Goal: Task Accomplishment & Management: Use online tool/utility

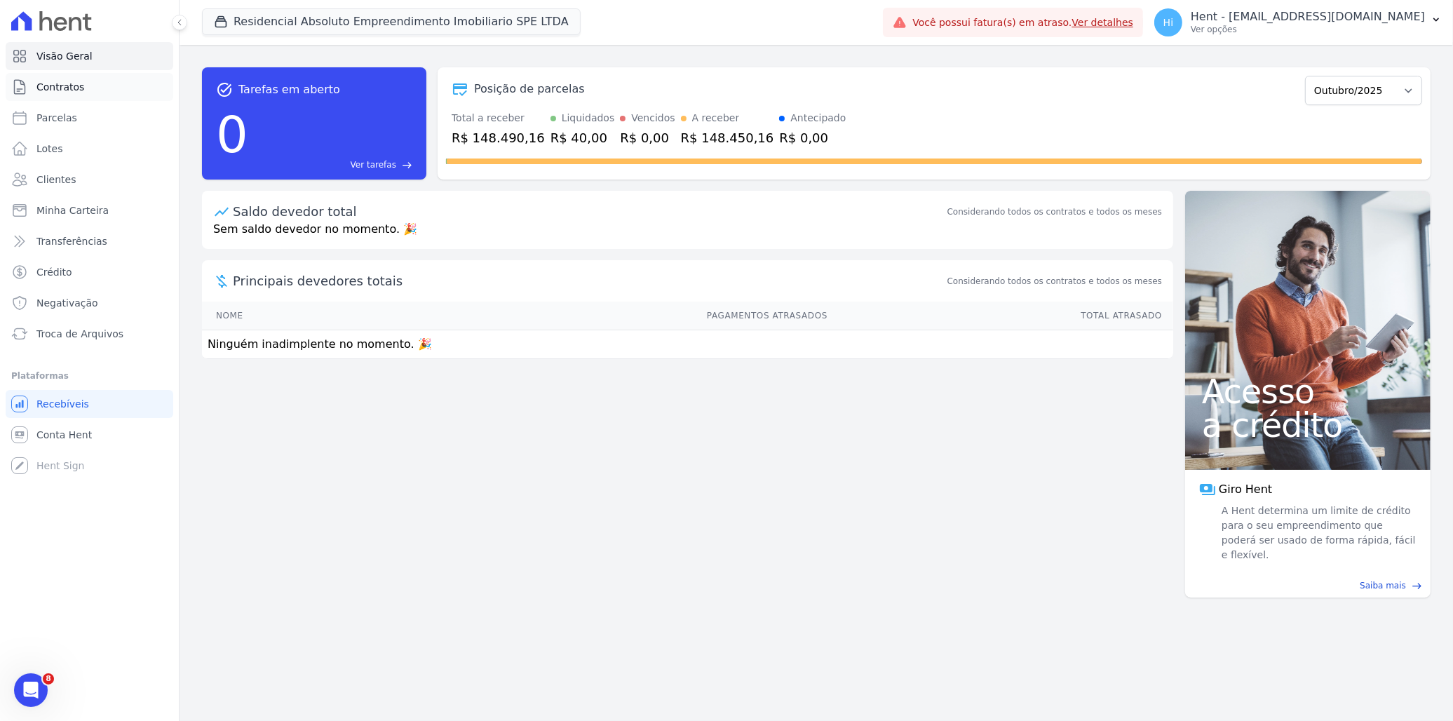
click at [79, 88] on span "Contratos" at bounding box center [60, 87] width 48 height 14
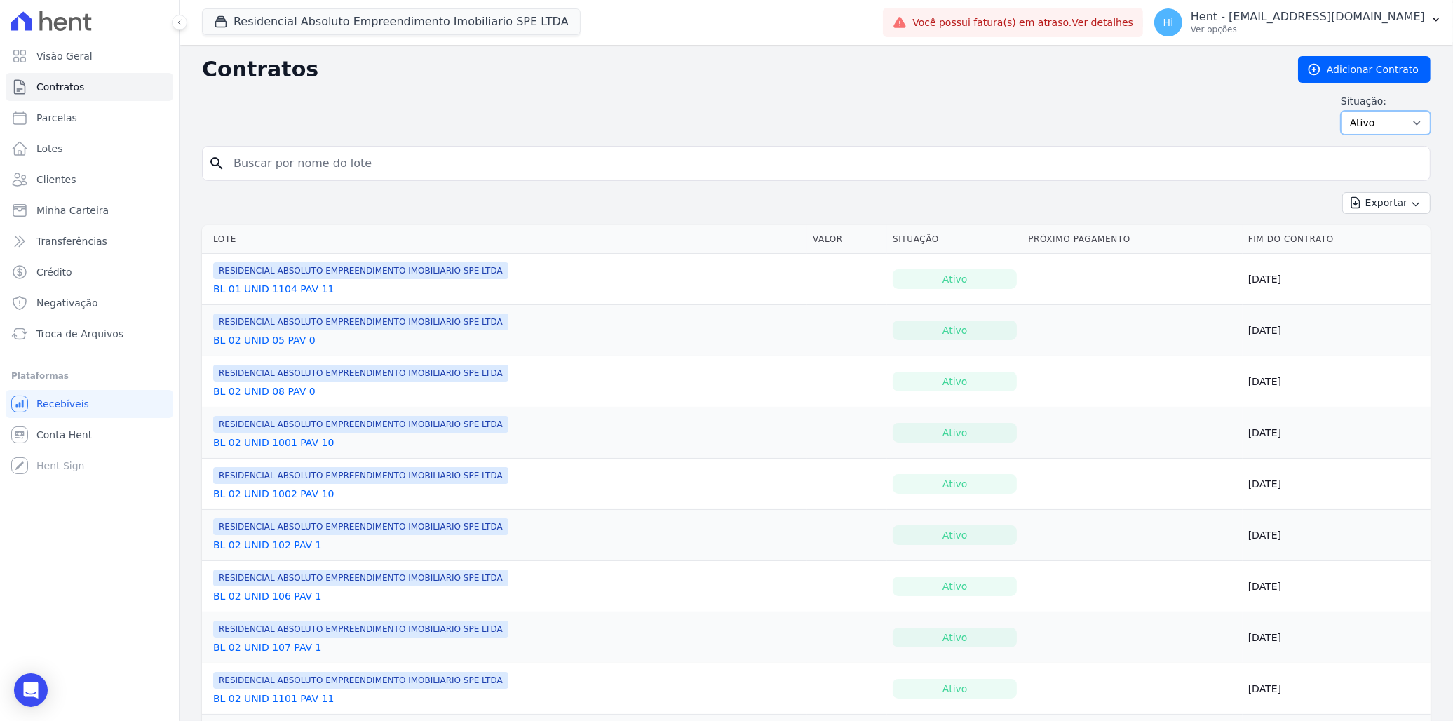
click at [1390, 116] on select "Ativo Todos Pausado Distratado Rascunho Expirado Encerrado" at bounding box center [1386, 123] width 90 height 24
select select "draft"
click at [1341, 111] on select "Ativo Todos Pausado Distratado Rascunho Expirado Encerrado" at bounding box center [1386, 123] width 90 height 24
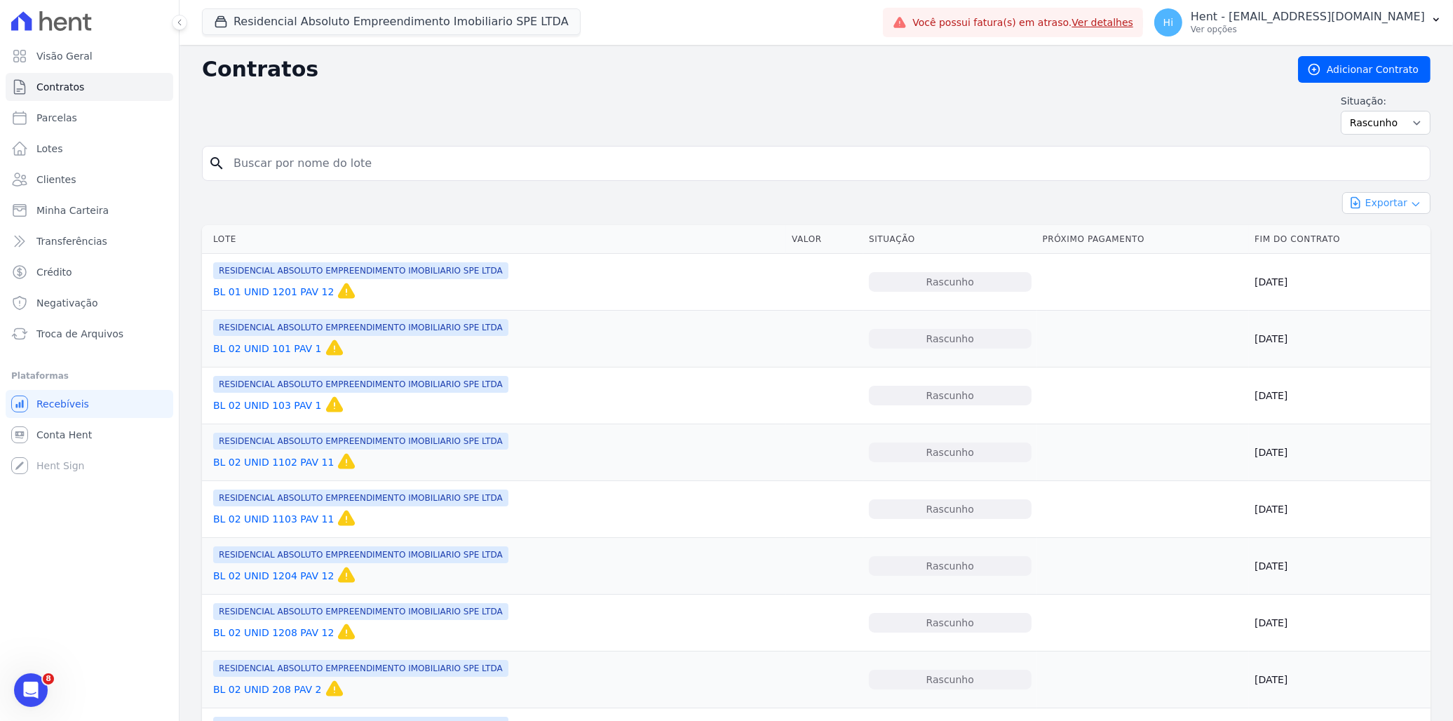
click at [1376, 207] on button "Exportar" at bounding box center [1386, 203] width 88 height 22
click at [1386, 260] on span "Exportar CSV" at bounding box center [1385, 260] width 74 height 14
click at [1390, 261] on span "Exportar CSV" at bounding box center [1385, 260] width 74 height 14
click at [1390, 130] on select "Ativo Todos Pausado Distratado Rascunho Expirado Encerrado" at bounding box center [1386, 123] width 90 height 24
select select
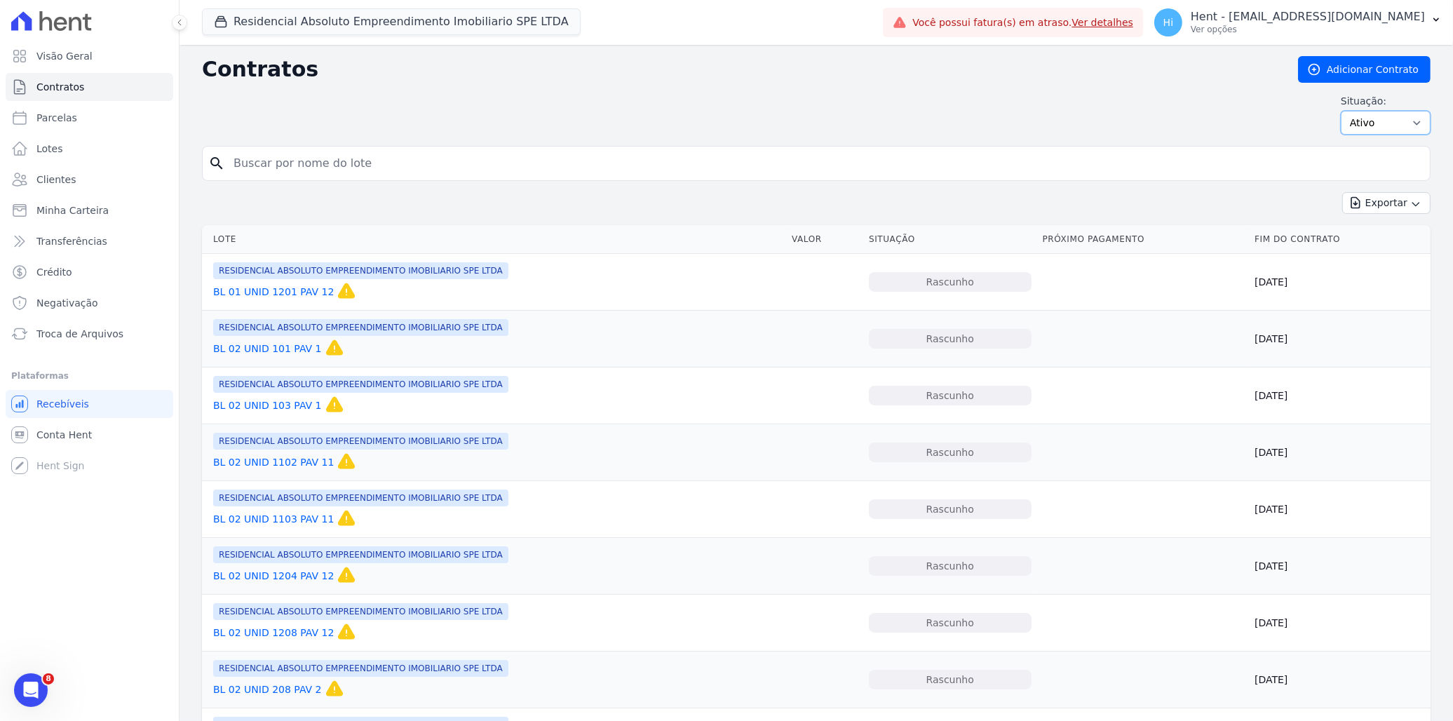
click at [1341, 111] on select "Ativo Todos Pausado Distratado Rascunho Expirado Encerrado" at bounding box center [1386, 123] width 90 height 24
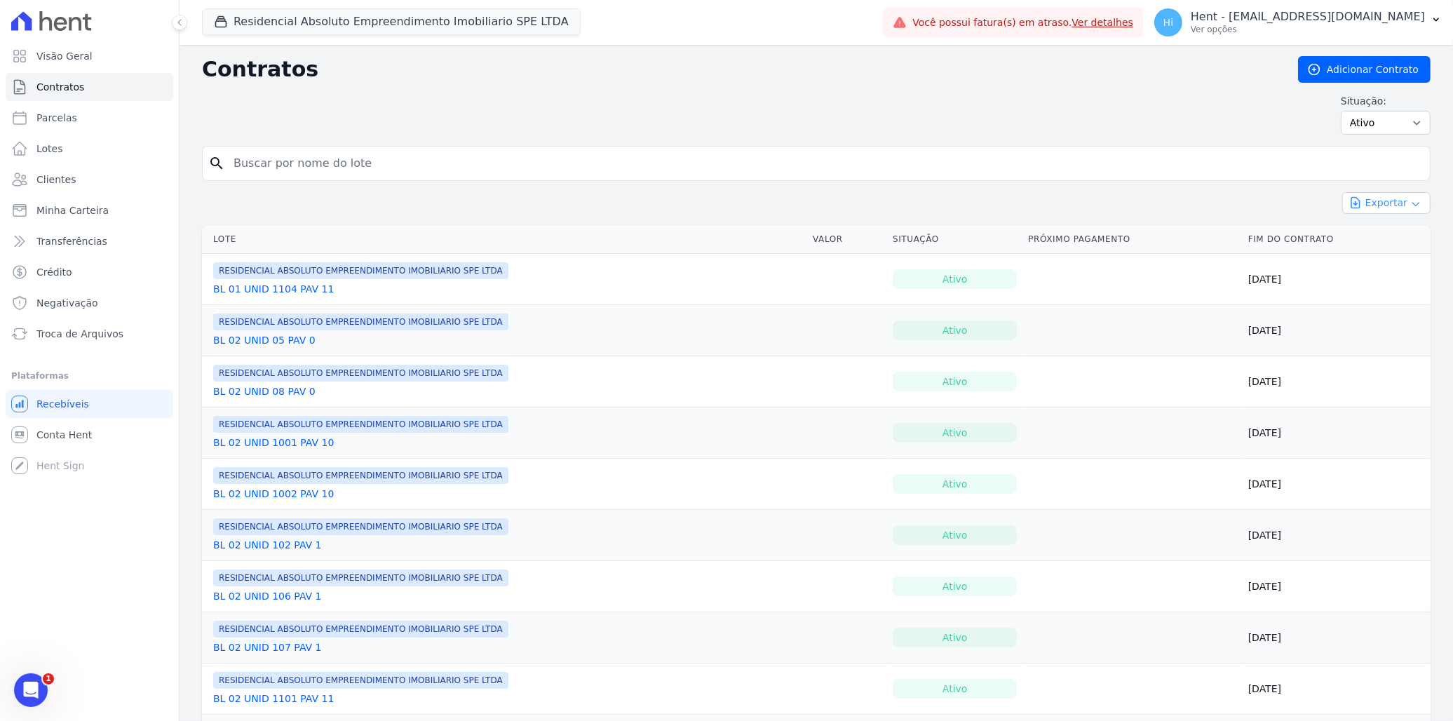
click at [1357, 207] on button "Exportar" at bounding box center [1386, 203] width 88 height 22
click at [1367, 256] on span "Exportar CSV" at bounding box center [1385, 260] width 74 height 14
